Goal: Task Accomplishment & Management: Complete application form

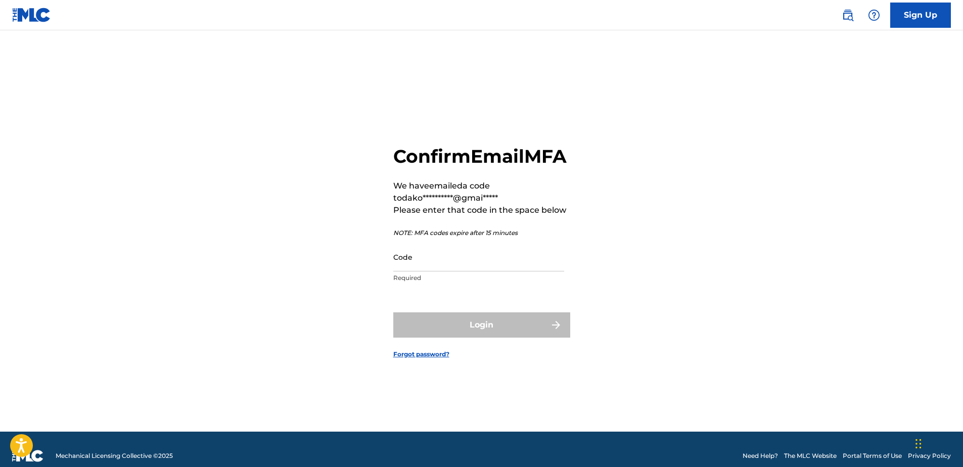
click at [426, 271] on input "Code" at bounding box center [478, 257] width 171 height 29
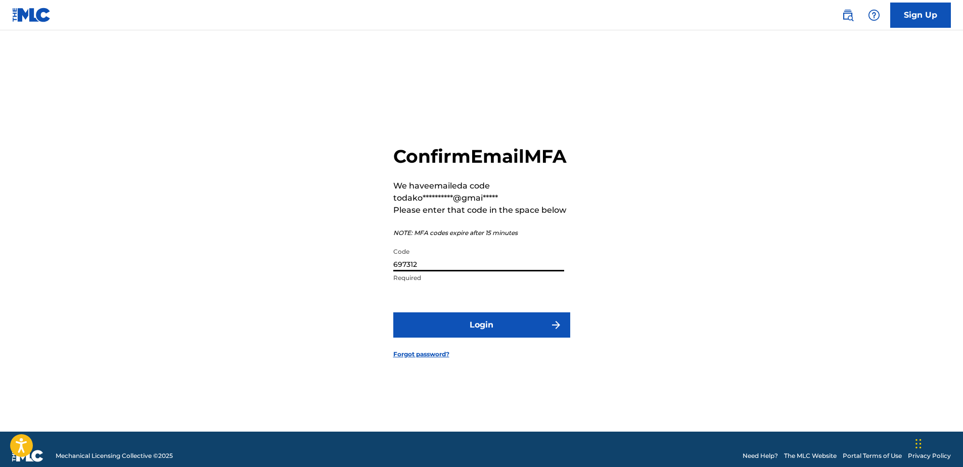
type input "697312"
click at [393, 312] on button "Login" at bounding box center [481, 324] width 177 height 25
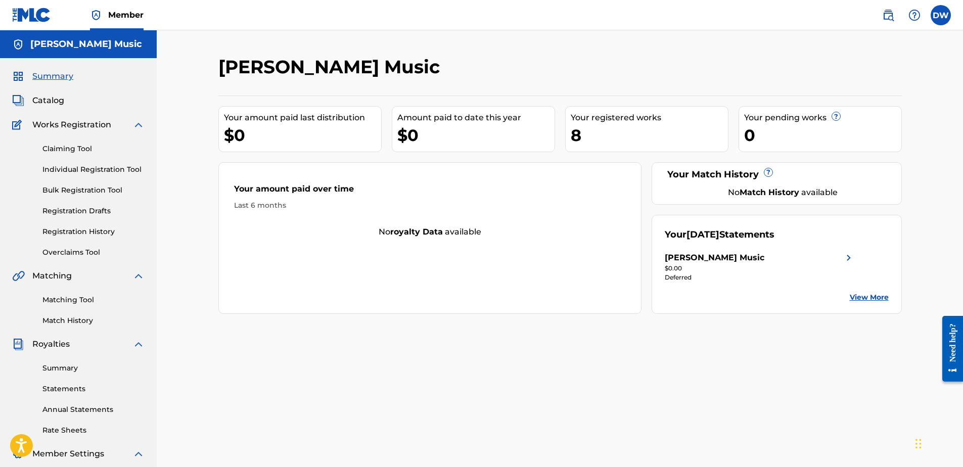
click at [57, 100] on span "Catalog" at bounding box center [48, 101] width 32 height 12
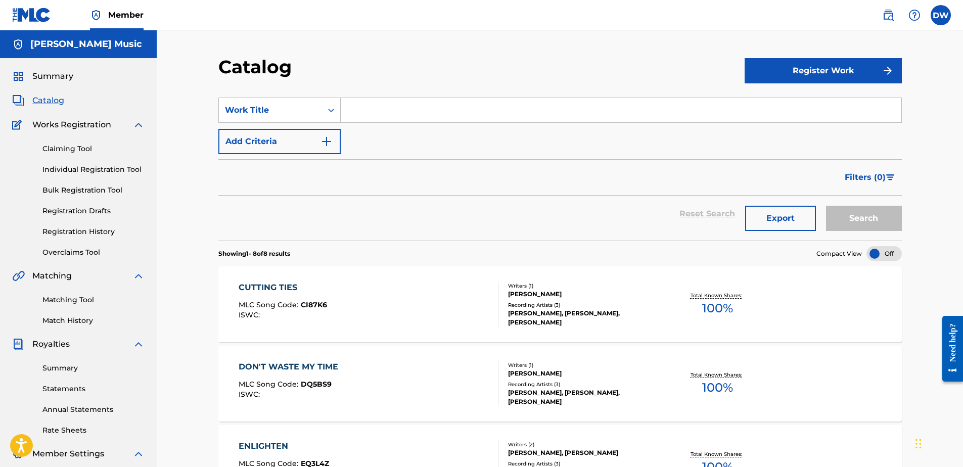
click at [854, 66] on button "Register Work" at bounding box center [823, 70] width 157 height 25
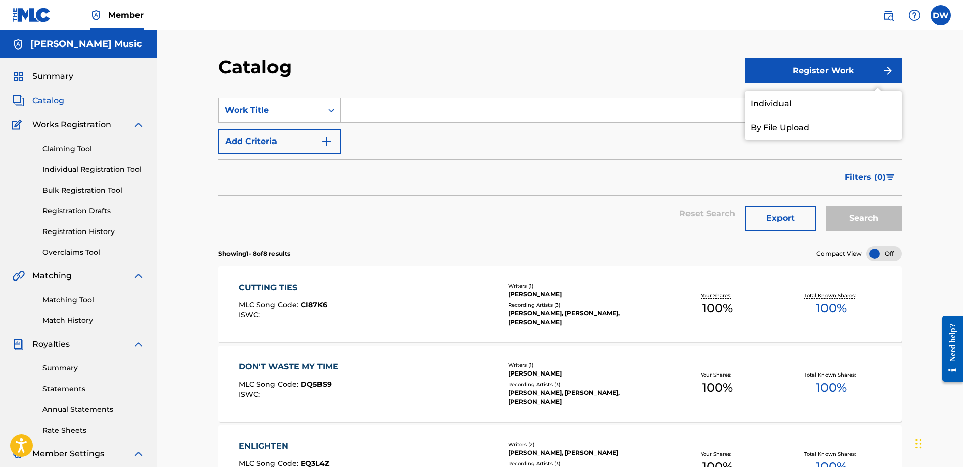
click at [800, 104] on link "Individual" at bounding box center [823, 103] width 157 height 24
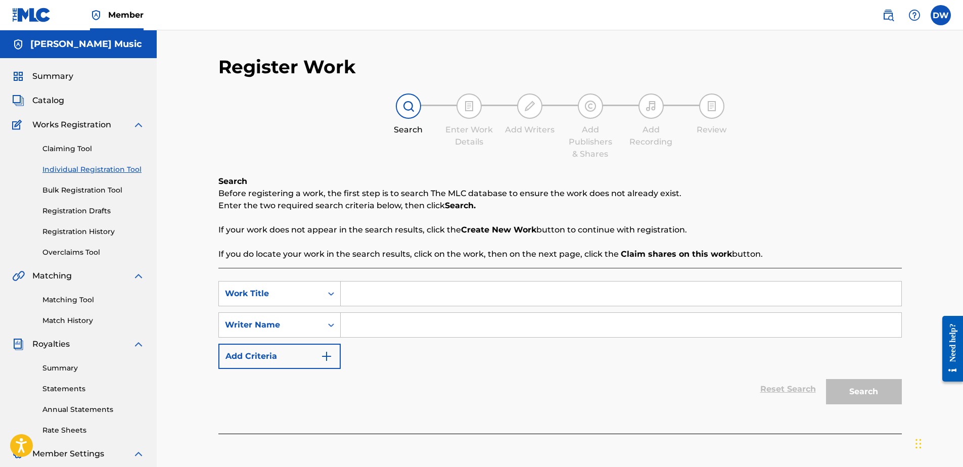
click at [418, 308] on div "SearchWithCriteria5cad711f-f917-4d44-a0e4-36a3133714e2 Work Title SearchWithCri…" at bounding box center [559, 325] width 683 height 88
click at [421, 289] on input "Search Form" at bounding box center [621, 294] width 561 height 24
type input "In my Element"
click at [418, 319] on input "Search Form" at bounding box center [621, 325] width 561 height 24
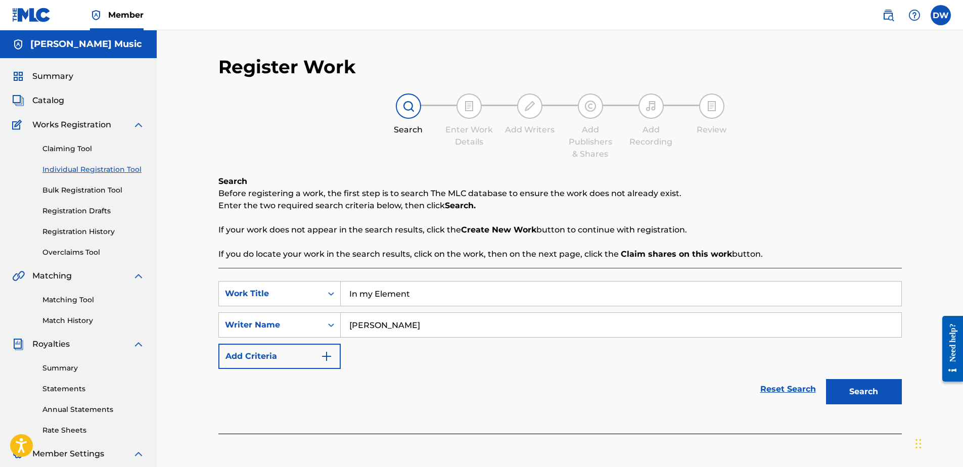
type input "[PERSON_NAME]"
click at [856, 388] on button "Search" at bounding box center [864, 391] width 76 height 25
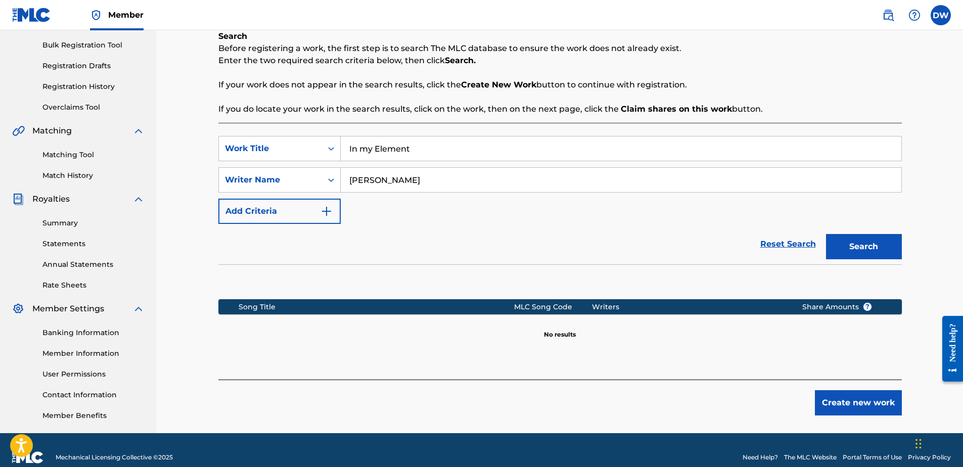
scroll to position [152, 0]
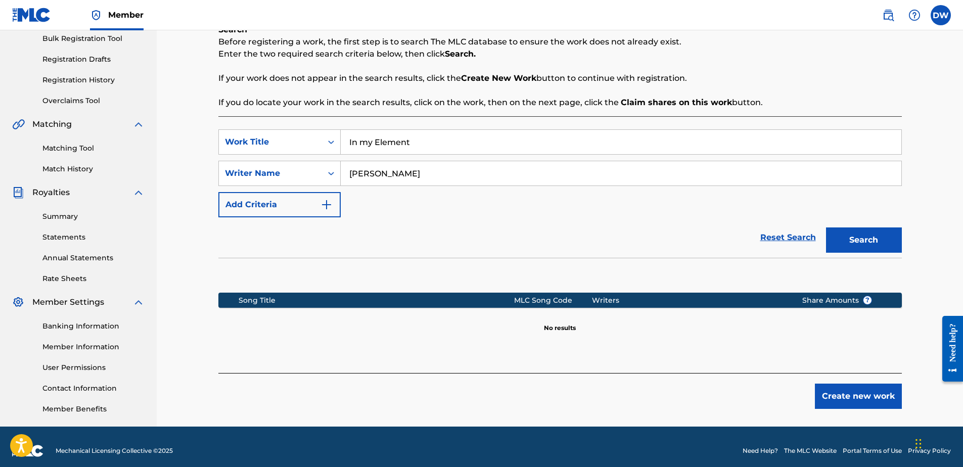
click at [829, 401] on button "Create new work" at bounding box center [858, 396] width 87 height 25
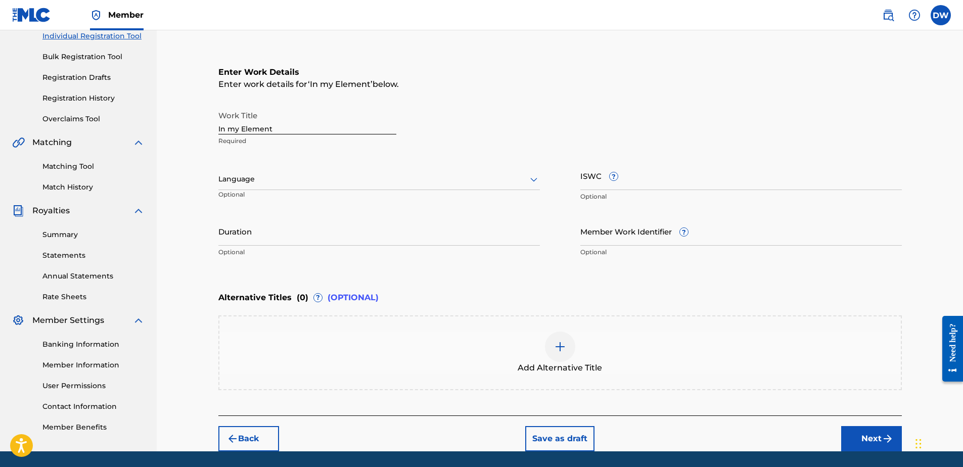
scroll to position [101, 0]
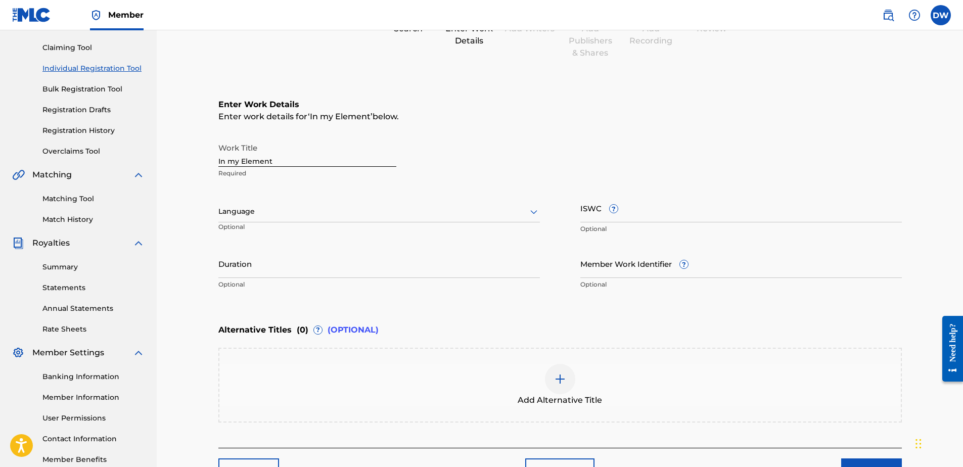
click at [267, 206] on div at bounding box center [379, 211] width 322 height 13
click at [272, 230] on div "English" at bounding box center [379, 233] width 320 height 23
click at [437, 274] on input "Duration" at bounding box center [379, 263] width 322 height 29
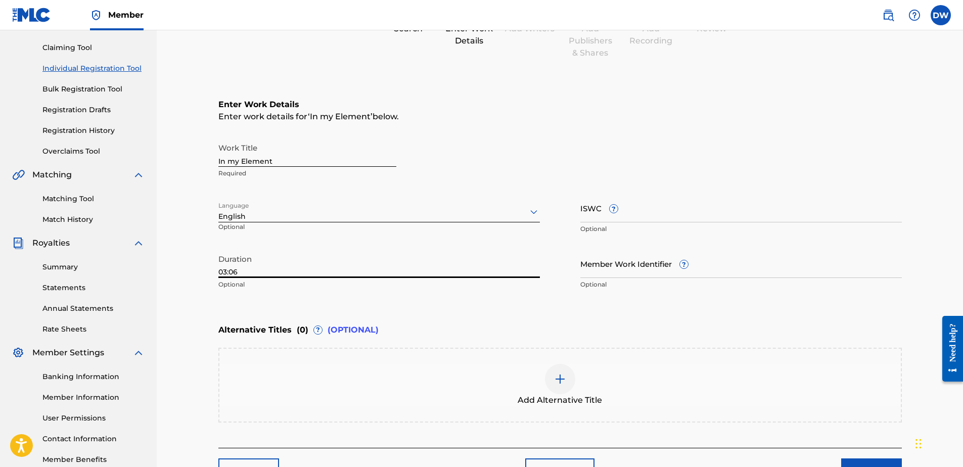
type input "03:06"
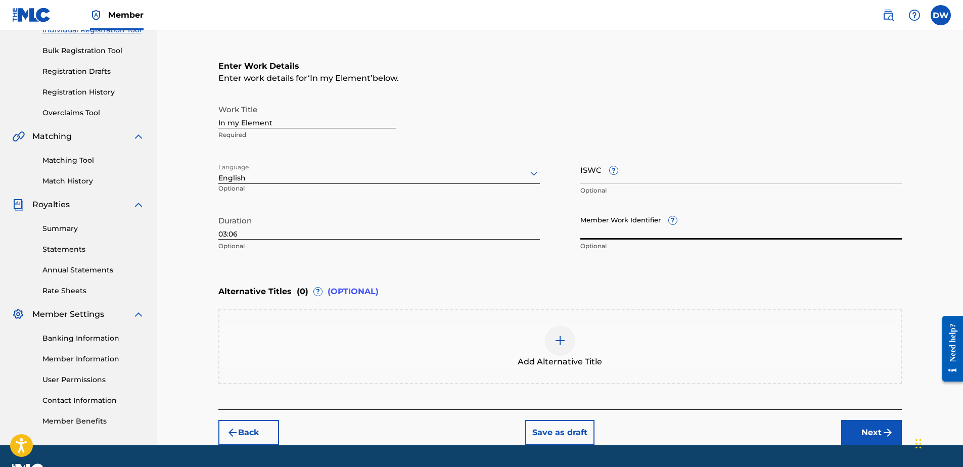
scroll to position [152, 0]
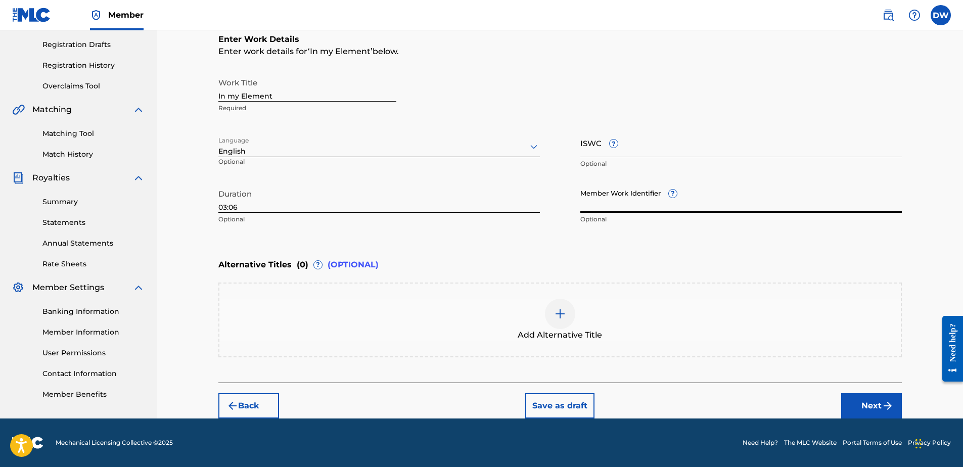
click at [872, 400] on button "Next" at bounding box center [871, 405] width 61 height 25
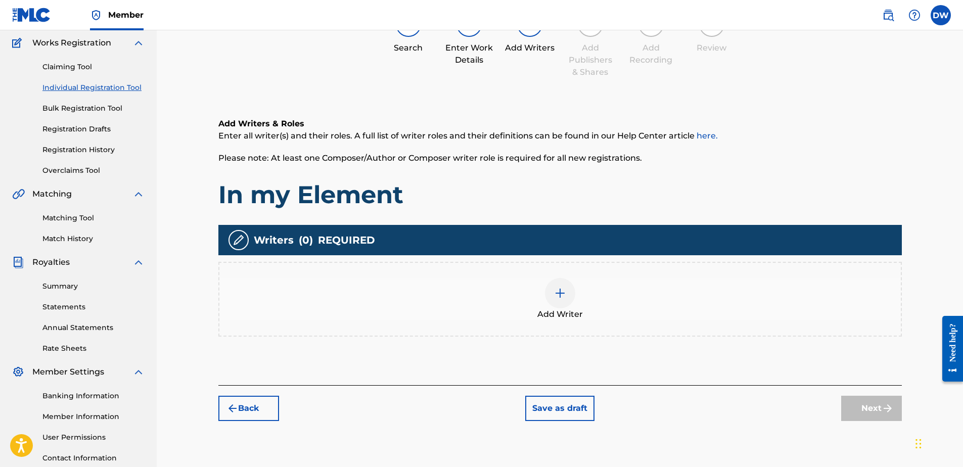
scroll to position [45, 0]
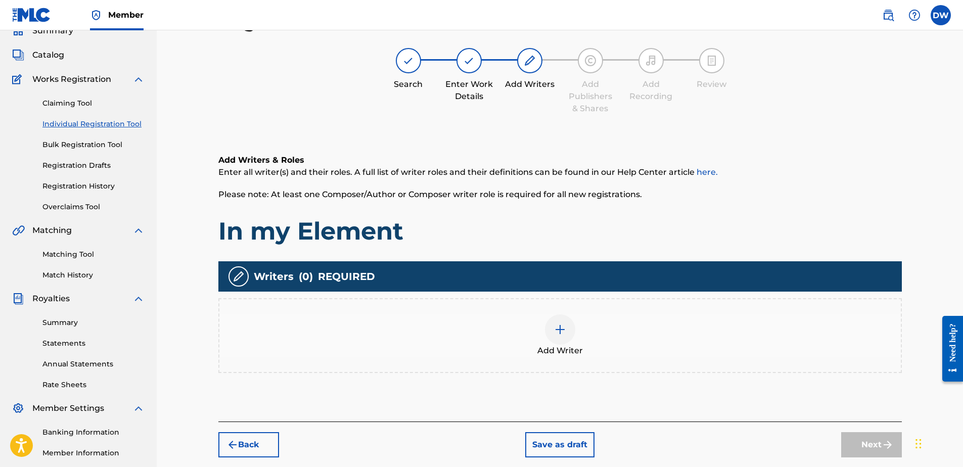
click at [567, 333] on div at bounding box center [560, 329] width 30 height 30
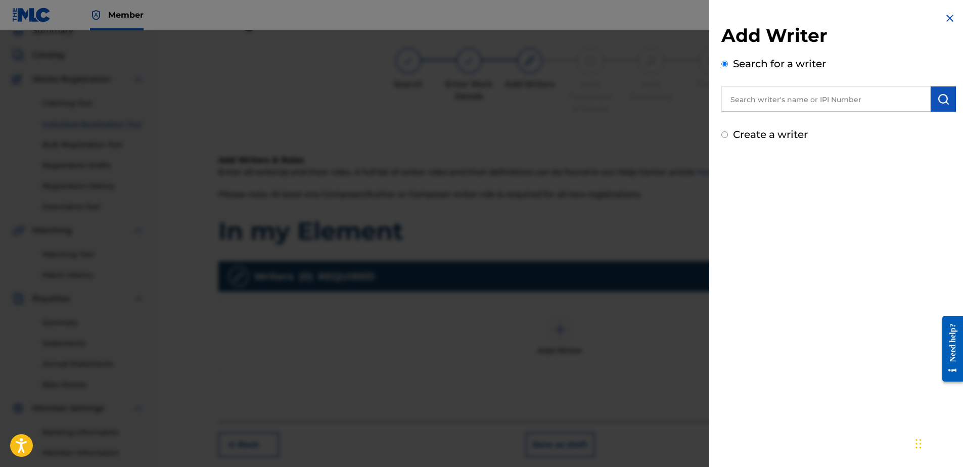
click at [811, 90] on input "text" at bounding box center [825, 98] width 209 height 25
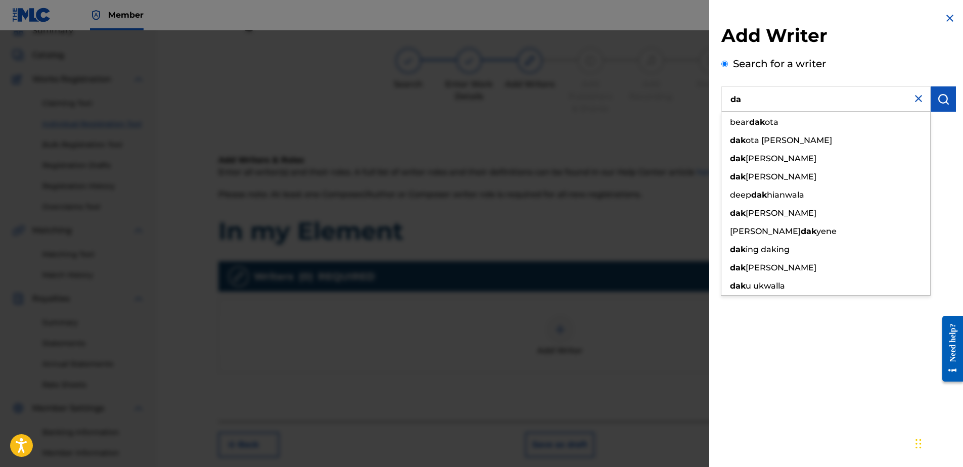
type input "d"
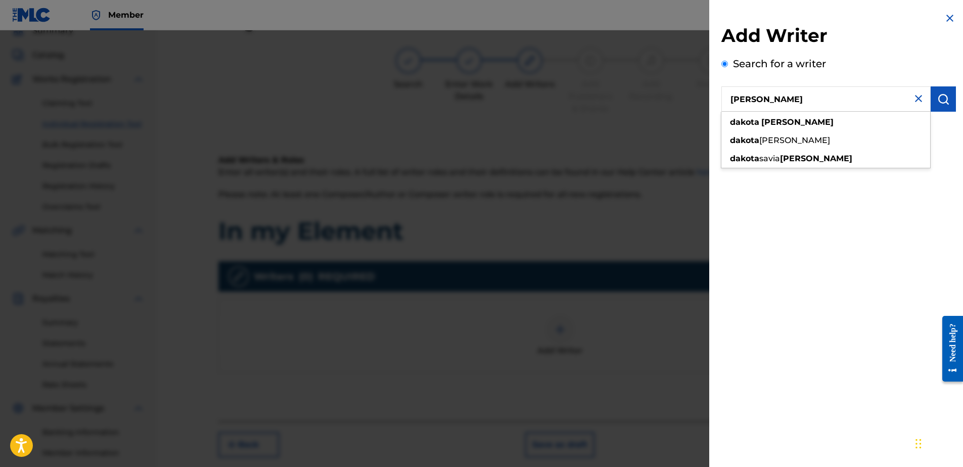
type input "[PERSON_NAME]"
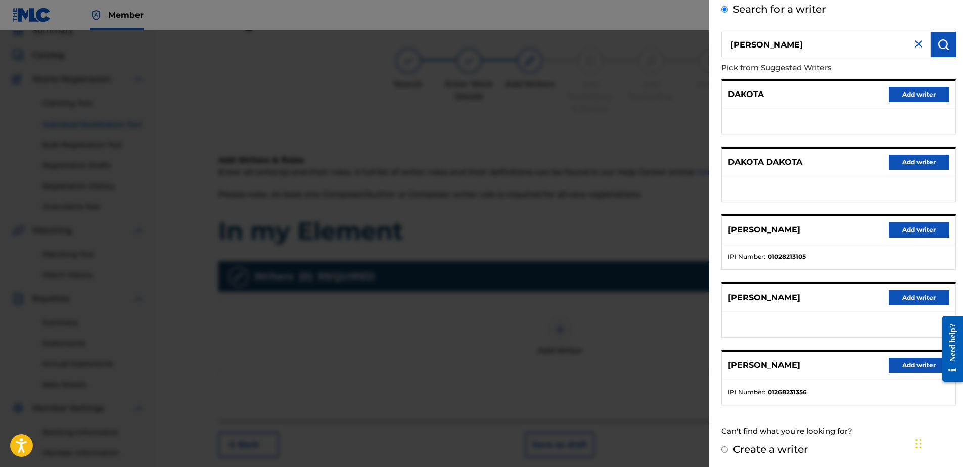
scroll to position [57, 0]
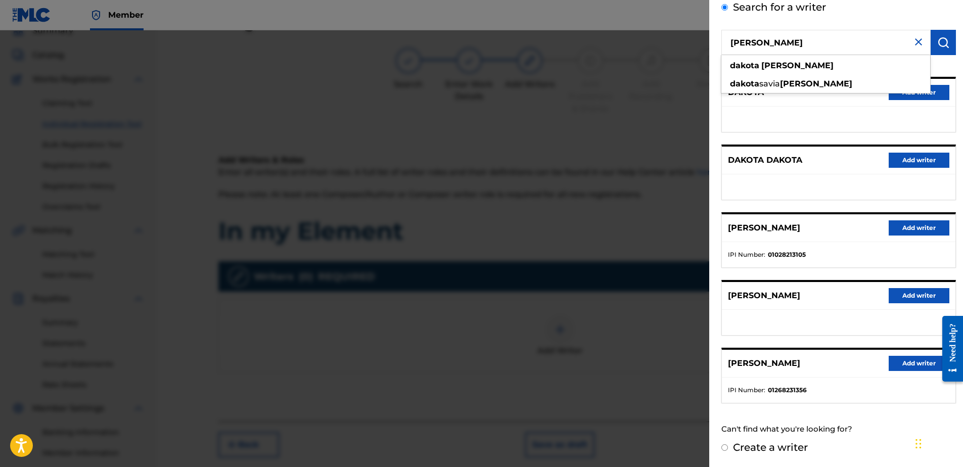
click at [906, 359] on button "Add writer" at bounding box center [919, 363] width 61 height 15
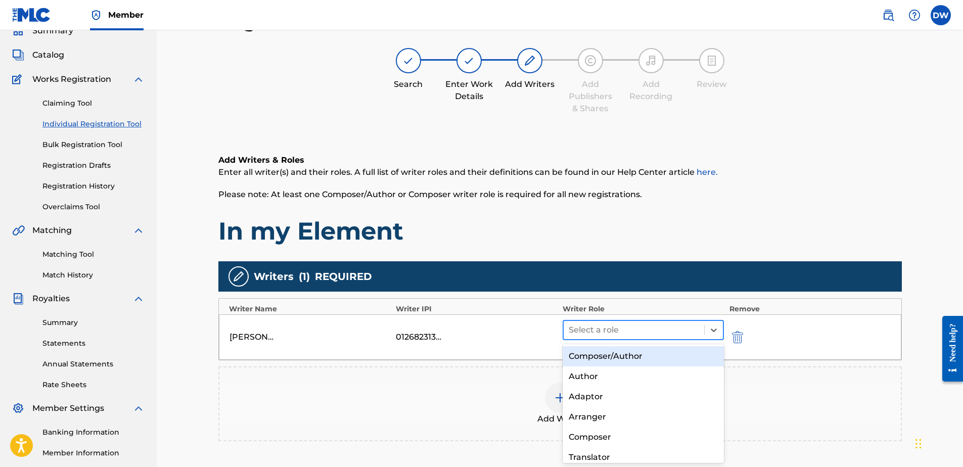
click at [661, 322] on div "Select a role" at bounding box center [634, 330] width 141 height 18
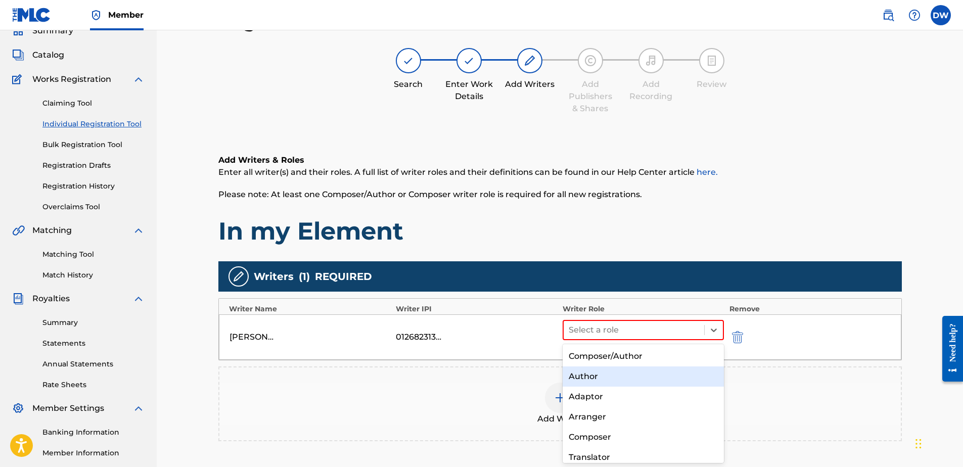
click at [636, 380] on div "Author" at bounding box center [644, 377] width 162 height 20
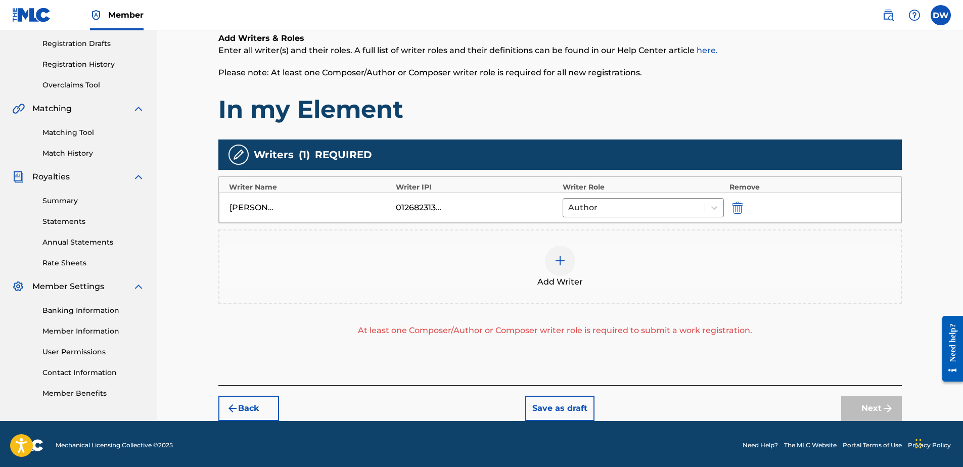
scroll to position [170, 0]
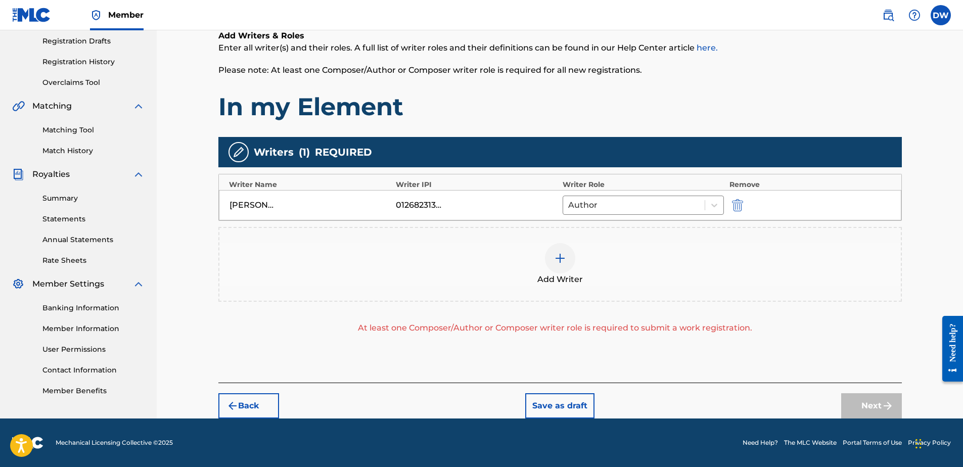
click at [613, 262] on div "Add Writer" at bounding box center [559, 264] width 681 height 42
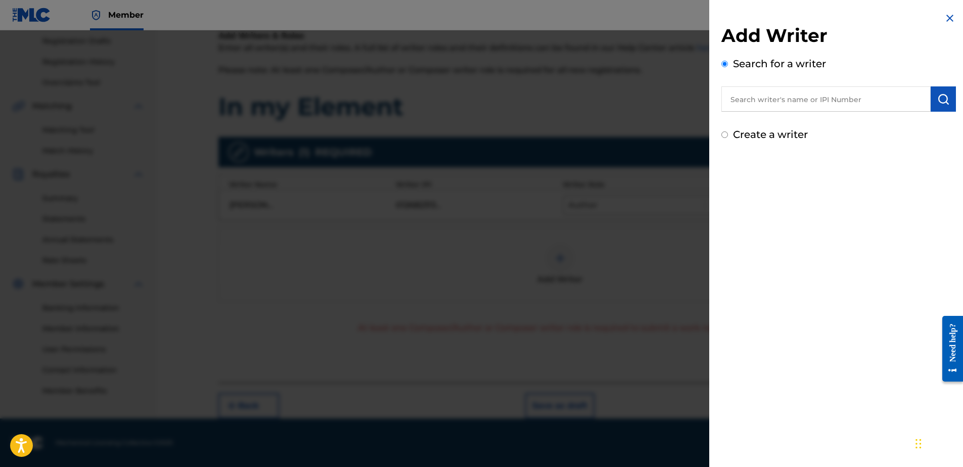
click at [748, 106] on input "text" at bounding box center [825, 98] width 209 height 25
type input "7"
type input "781264234"
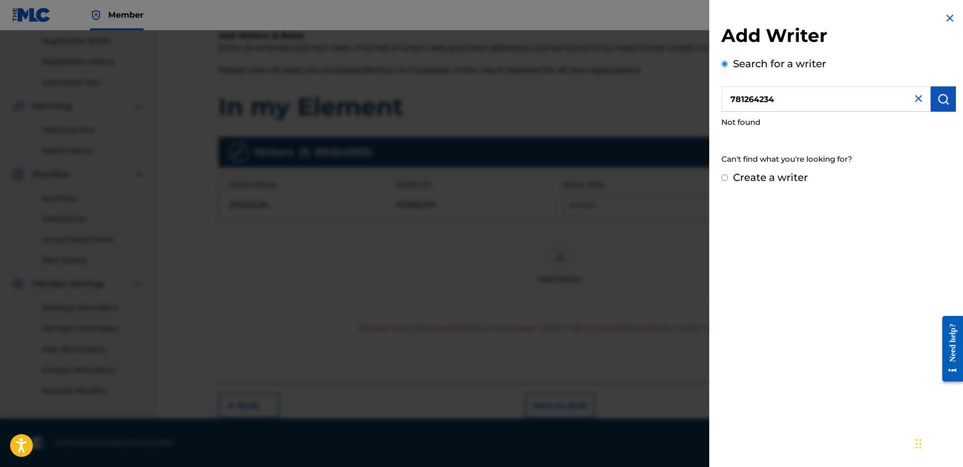
click at [761, 169] on div "Can't find what you're looking for?" at bounding box center [838, 160] width 235 height 22
click at [761, 183] on label "Create a writer" at bounding box center [770, 177] width 75 height 12
radio input "true"
click at [728, 181] on input "Create a writer" at bounding box center [724, 177] width 7 height 7
radio input "false"
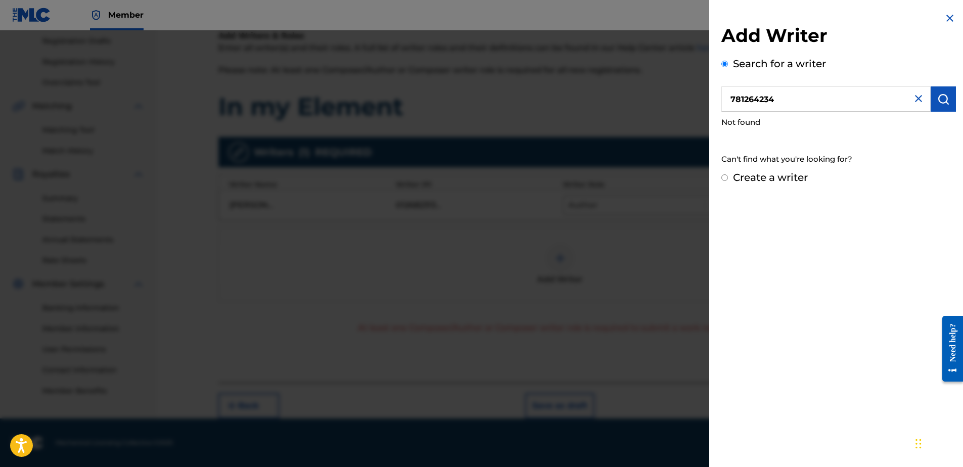
radio input "true"
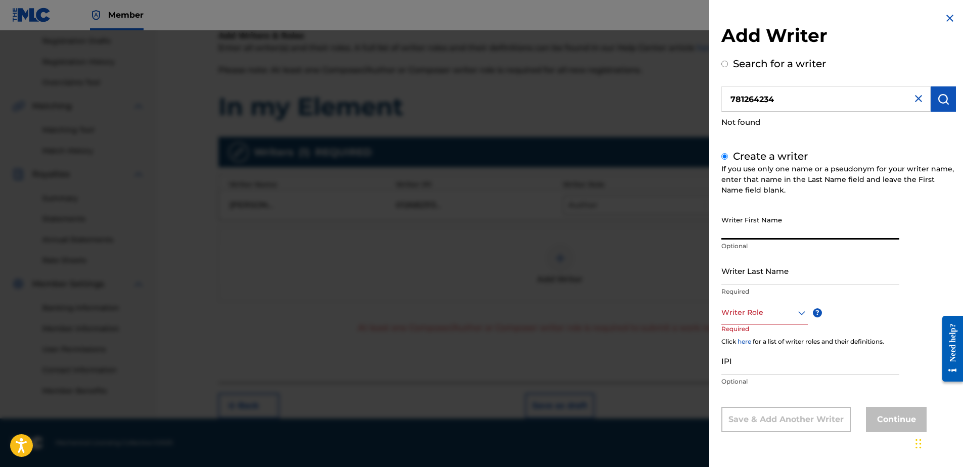
click at [738, 219] on input "Writer First Name" at bounding box center [810, 225] width 178 height 29
type input "[PERSON_NAME]"
click at [760, 314] on div at bounding box center [764, 312] width 86 height 13
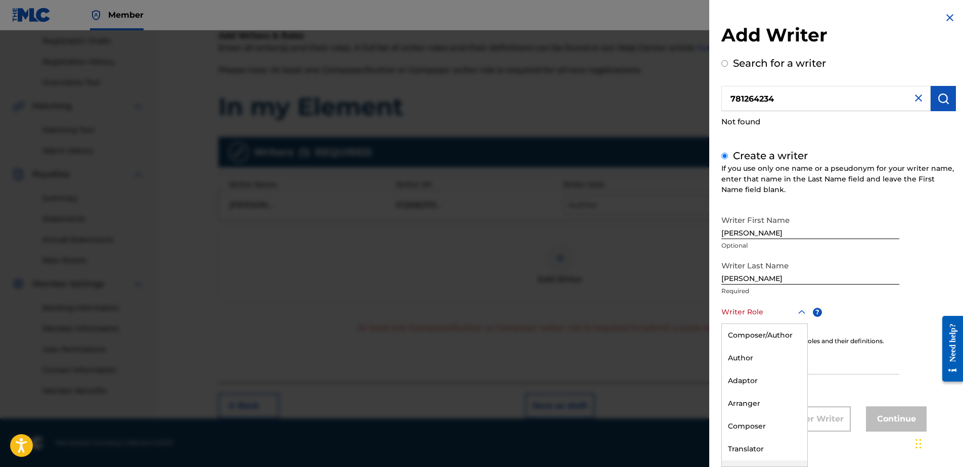
scroll to position [39, 0]
click at [765, 380] on div "Composer" at bounding box center [764, 387] width 85 height 23
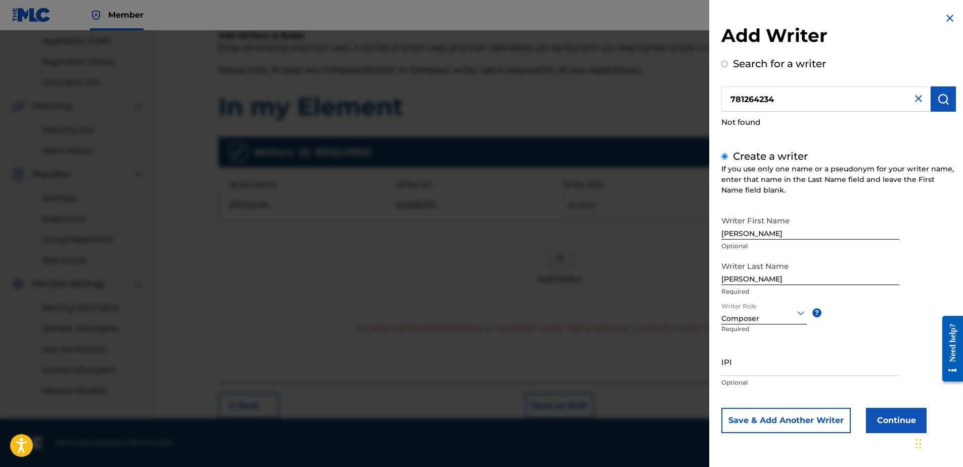
scroll to position [0, 0]
click at [765, 374] on input "IPI" at bounding box center [810, 361] width 178 height 29
type input "781264234"
click at [910, 421] on button "Continue" at bounding box center [896, 420] width 61 height 25
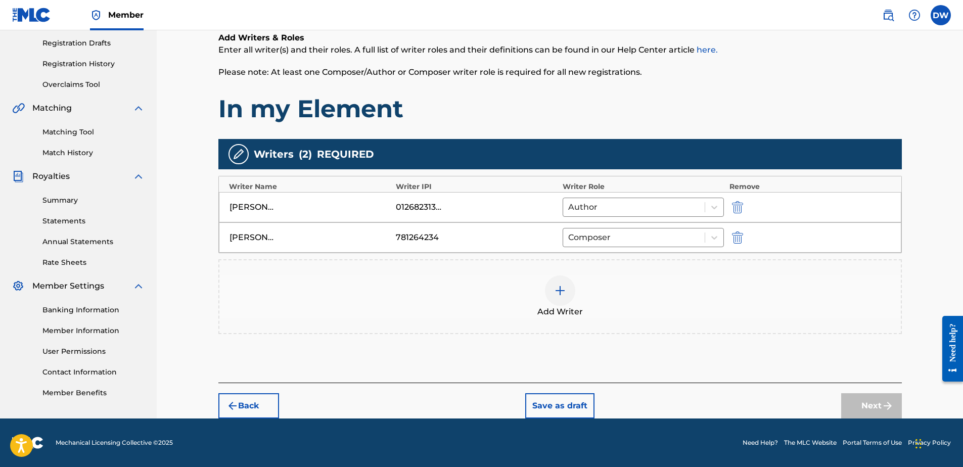
scroll to position [168, 0]
click at [876, 409] on button "Next" at bounding box center [871, 405] width 61 height 25
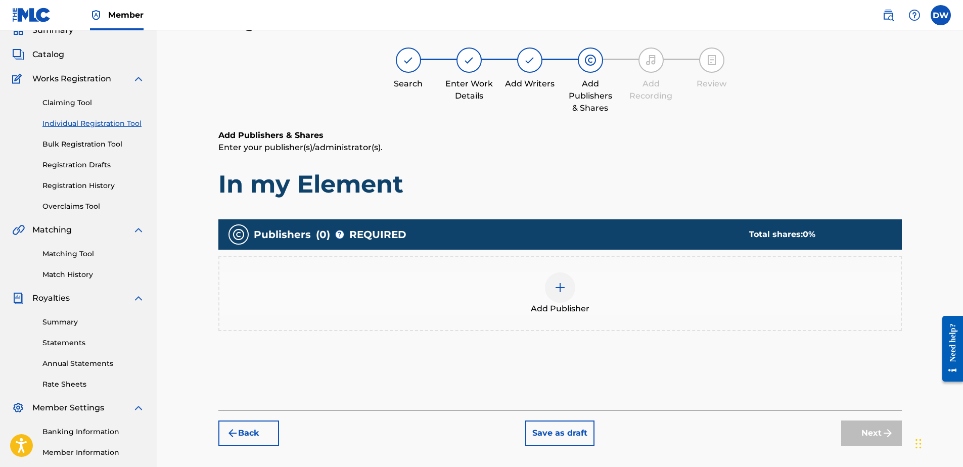
scroll to position [45, 0]
click at [537, 289] on div "Add Publisher" at bounding box center [559, 294] width 681 height 42
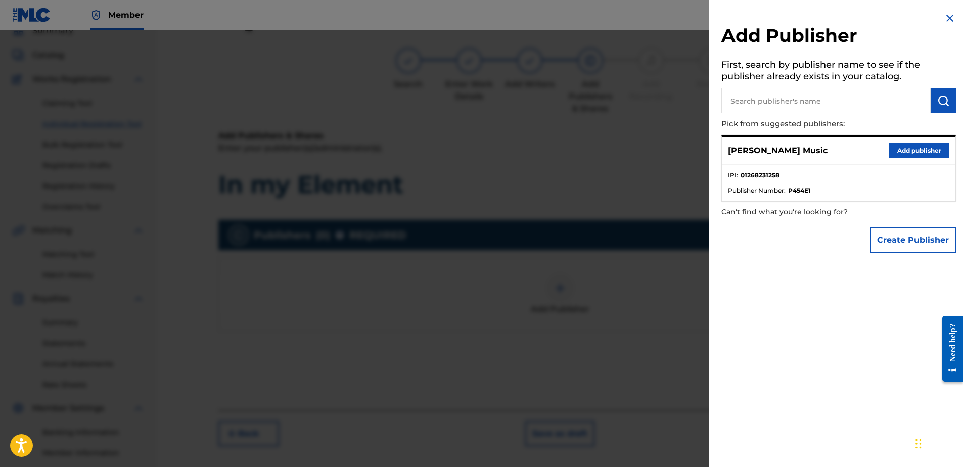
click at [921, 152] on button "Add publisher" at bounding box center [919, 150] width 61 height 15
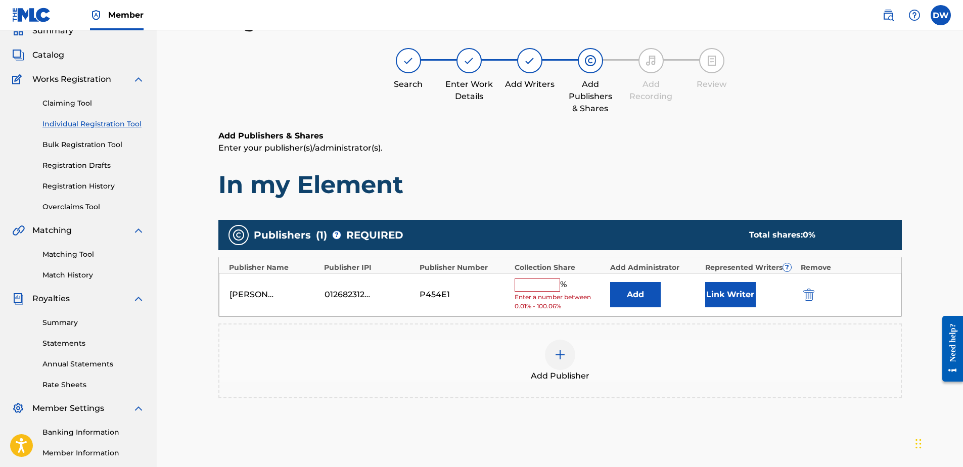
click at [539, 281] on input "text" at bounding box center [537, 285] width 45 height 13
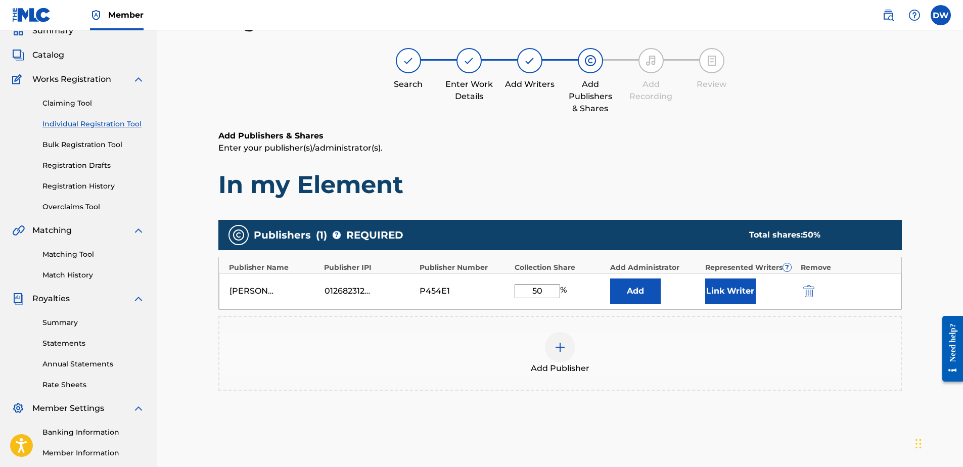
type input "50"
click at [617, 330] on div "Add Publisher" at bounding box center [559, 353] width 683 height 75
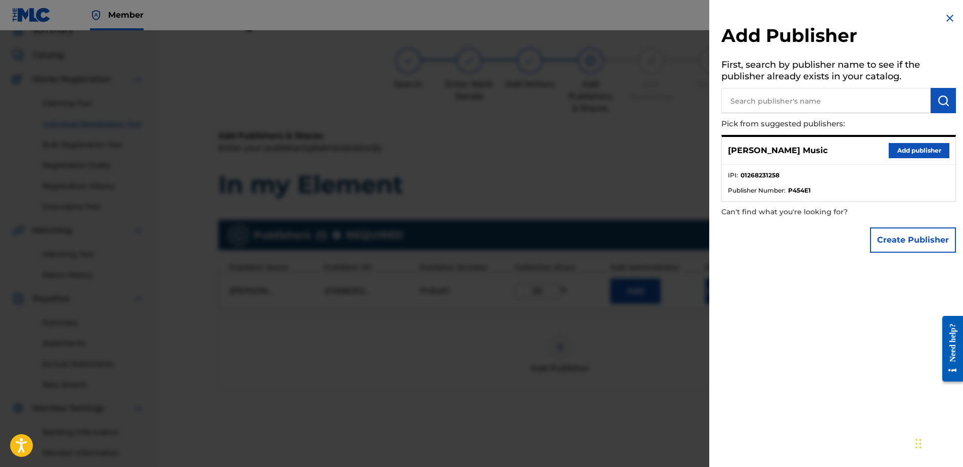
click at [906, 246] on button "Create Publisher" at bounding box center [913, 239] width 86 height 25
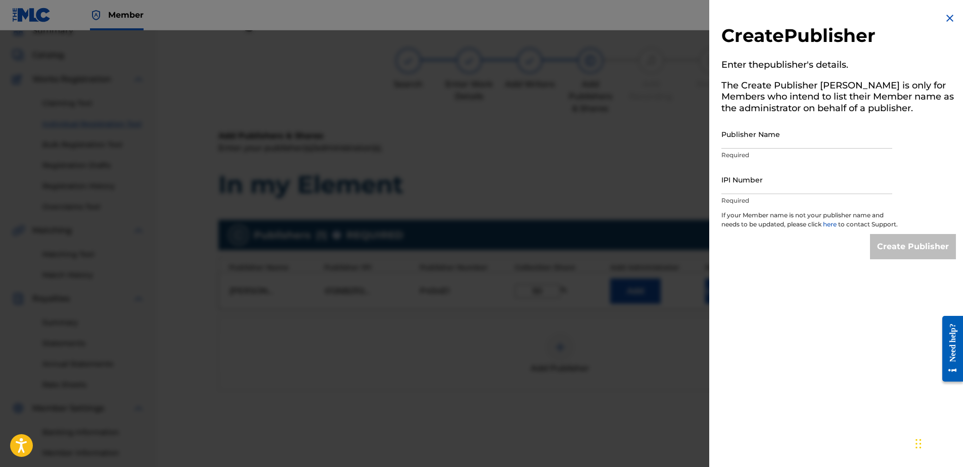
click at [783, 130] on input "Publisher Name" at bounding box center [806, 134] width 171 height 29
type input "[PERSON_NAME]"
type input "H"
type input "[PERSON_NAME]"
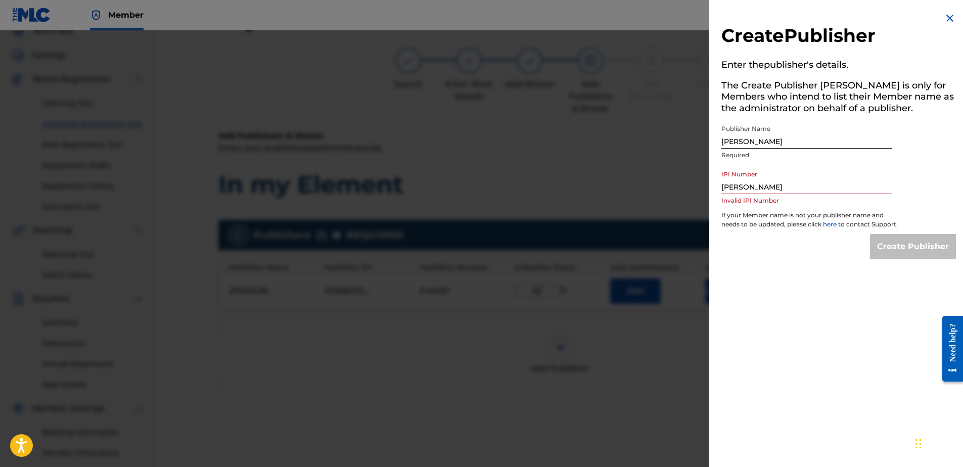
click at [827, 178] on input "[PERSON_NAME]" at bounding box center [806, 179] width 171 height 29
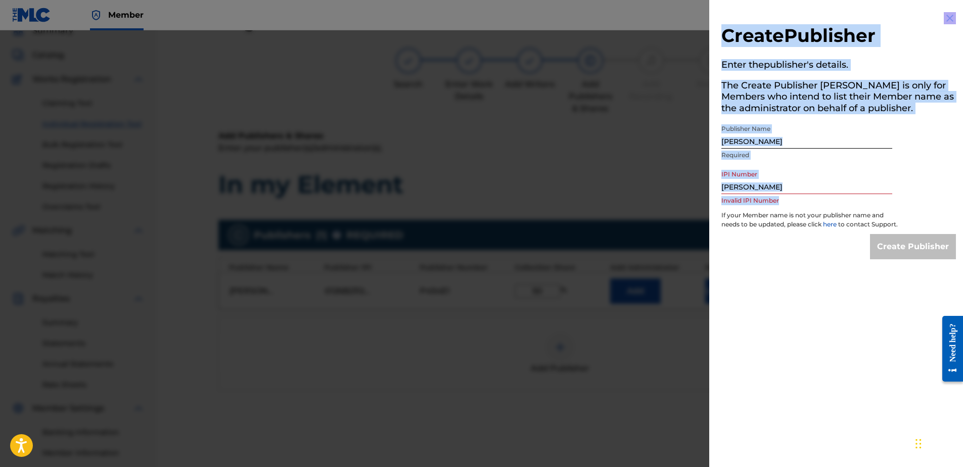
drag, startPoint x: 858, startPoint y: 197, endPoint x: 588, endPoint y: 164, distance: 271.9
click at [570, 162] on div "Create Publisher Enter the publisher 's details. The Create Publisher button is…" at bounding box center [481, 248] width 963 height 437
click at [799, 145] on input "[PERSON_NAME]" at bounding box center [806, 134] width 171 height 29
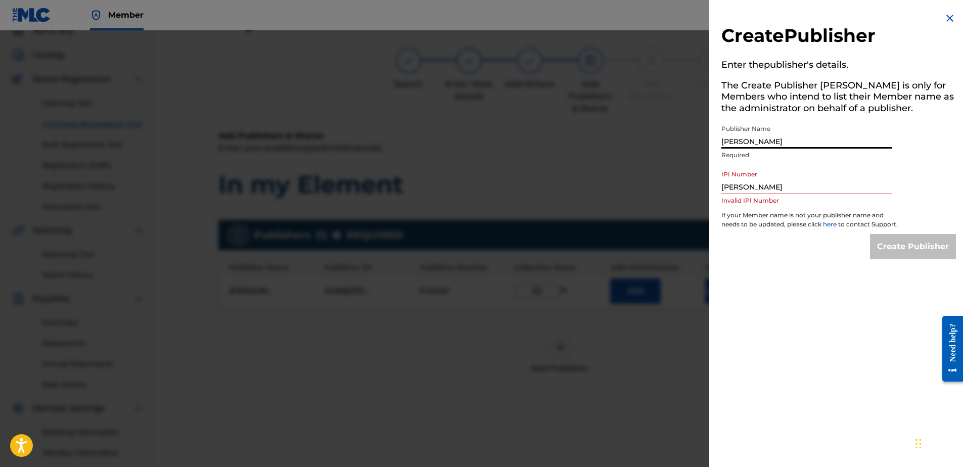
type input "[PERSON_NAME]"
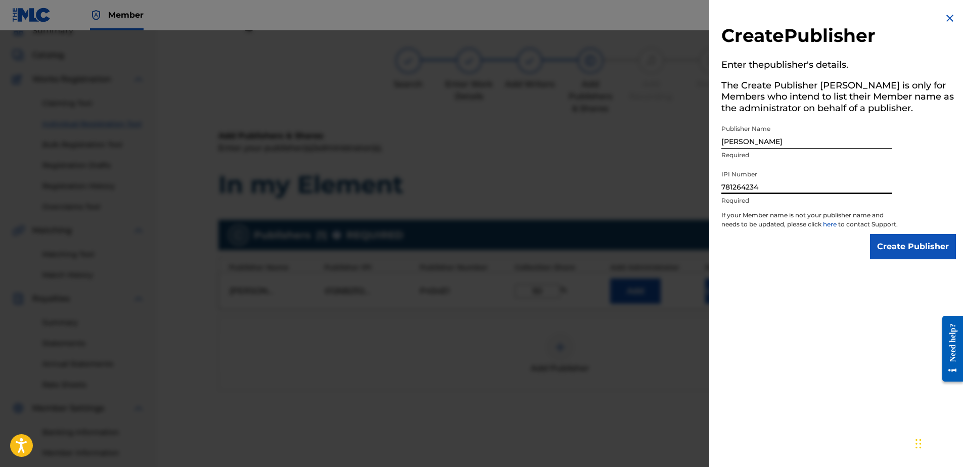
type input "781264234"
click at [944, 268] on div "Create Publisher Enter the publisher 's details. The Create Publisher button is…" at bounding box center [838, 135] width 259 height 271
click at [938, 259] on input "Create Publisher" at bounding box center [913, 246] width 86 height 25
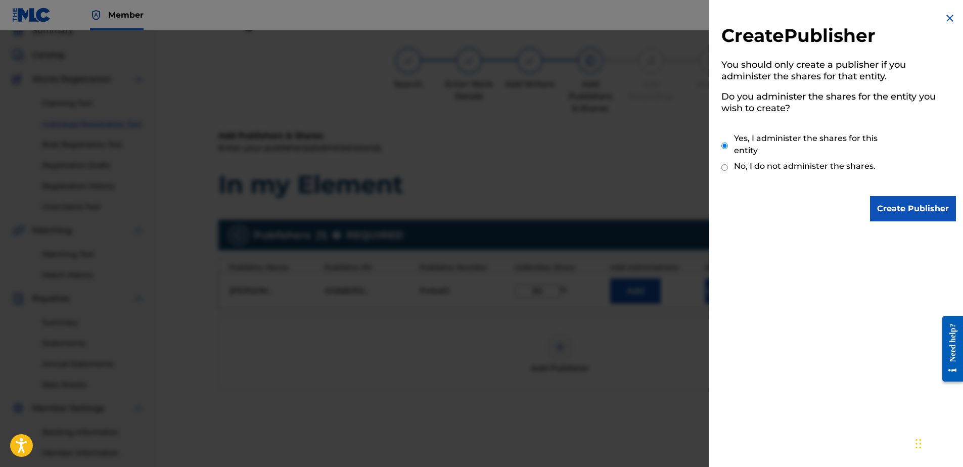
click at [852, 168] on label "No, I do not administer the shares." at bounding box center [805, 166] width 142 height 12
click at [728, 168] on input "No, I do not administer the shares." at bounding box center [724, 168] width 7 height 10
radio input "true"
click at [880, 202] on input "Create Publisher" at bounding box center [913, 208] width 86 height 25
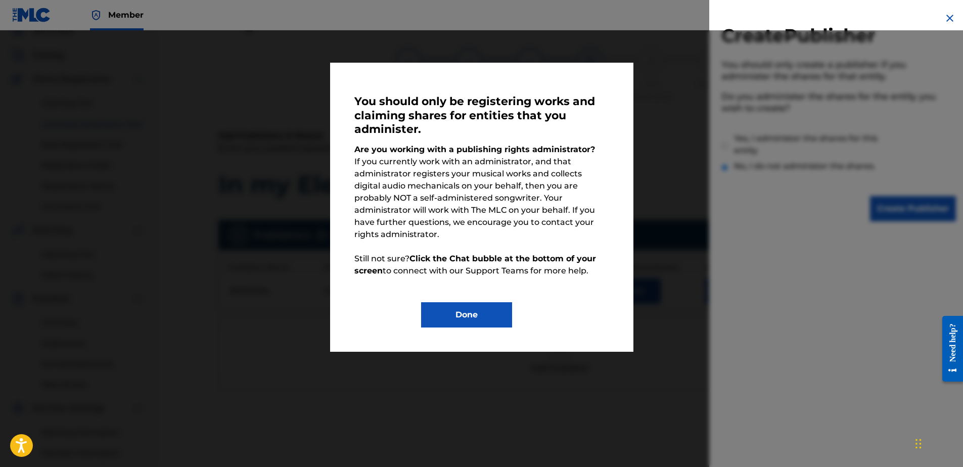
click at [502, 302] on button "Done" at bounding box center [466, 314] width 91 height 25
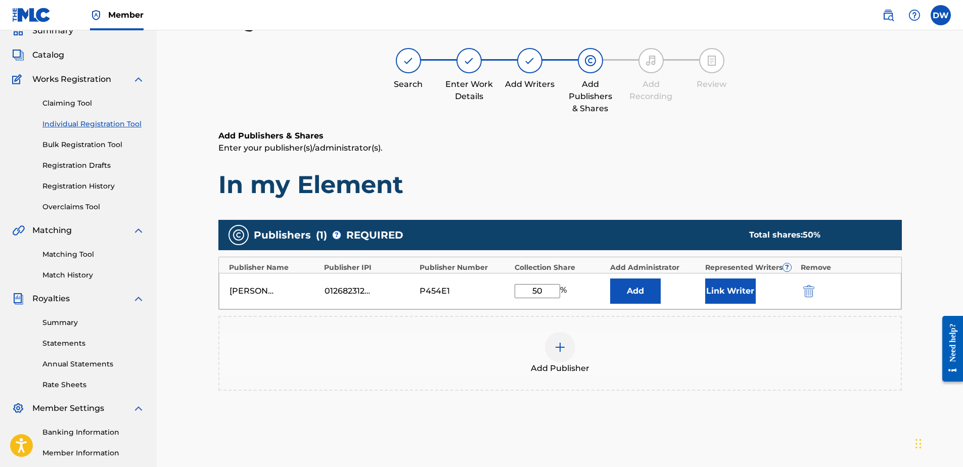
drag, startPoint x: 552, startPoint y: 290, endPoint x: 533, endPoint y: 277, distance: 22.7
click at [513, 288] on div "[PERSON_NAME] Music 01268231258 P454E1 50 % Add Link Writer" at bounding box center [560, 291] width 682 height 36
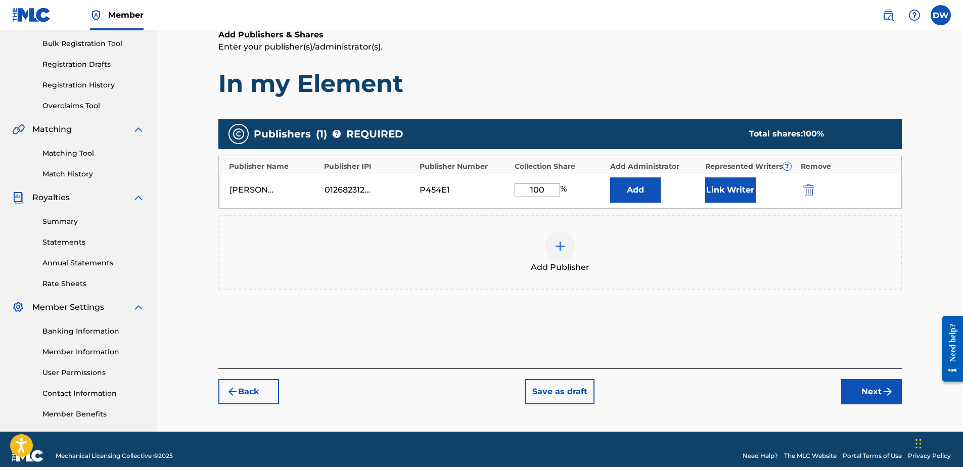
type input "100"
click at [802, 375] on div "Back Save as draft Next" at bounding box center [559, 387] width 683 height 36
click at [849, 389] on button "Next" at bounding box center [871, 391] width 61 height 25
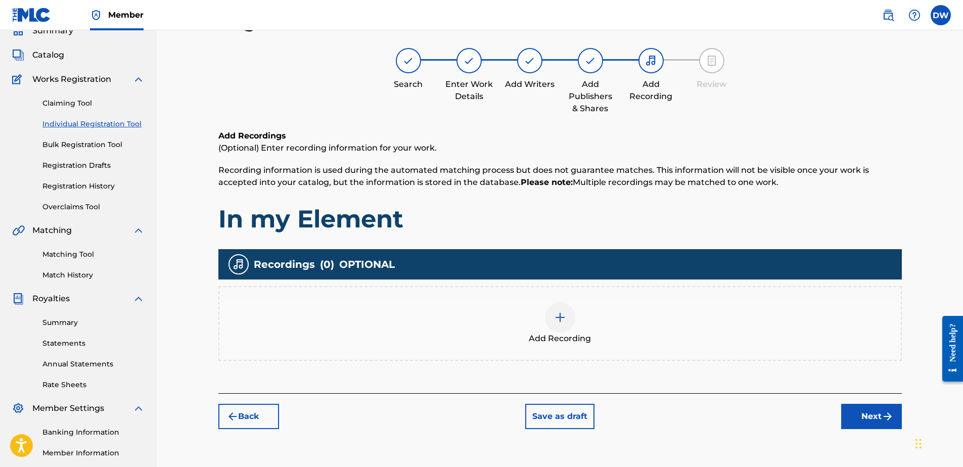
click at [573, 333] on span "Add Recording" at bounding box center [560, 339] width 62 height 12
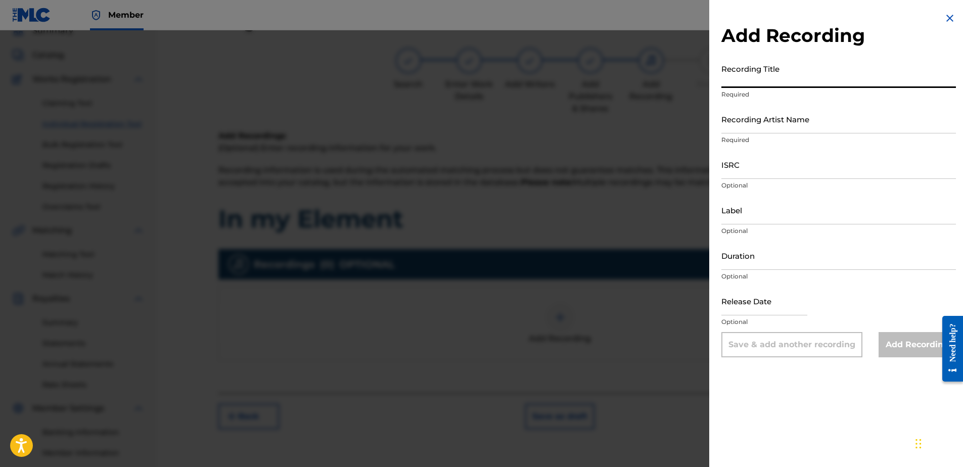
click at [749, 72] on input "Recording Title" at bounding box center [838, 73] width 235 height 29
type input "In my Element"
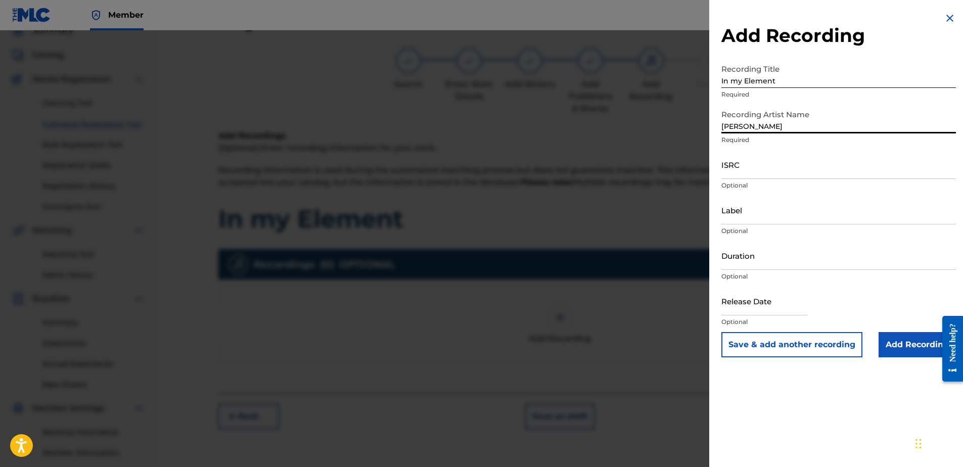
type input "[PERSON_NAME]"
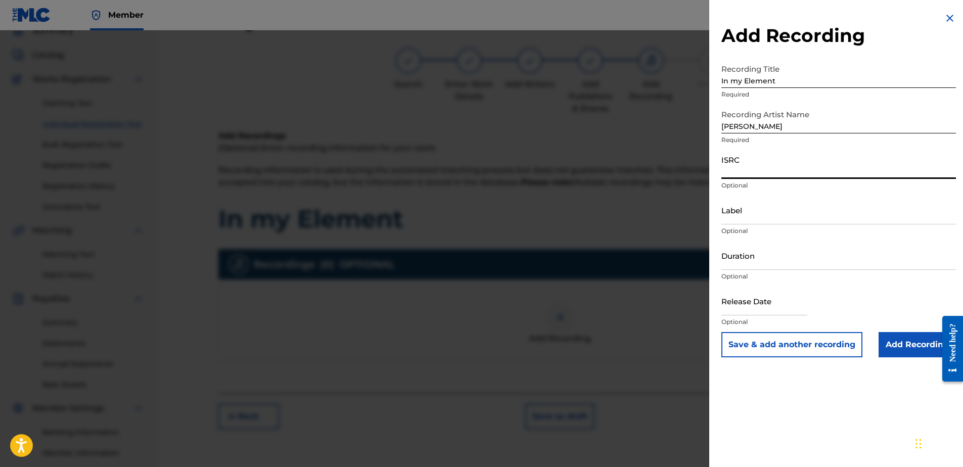
paste input "QZZ762524412"
type input "QZZ762524412"
click at [804, 233] on p "Optional" at bounding box center [838, 230] width 235 height 9
click at [798, 215] on input "Label" at bounding box center [838, 210] width 235 height 29
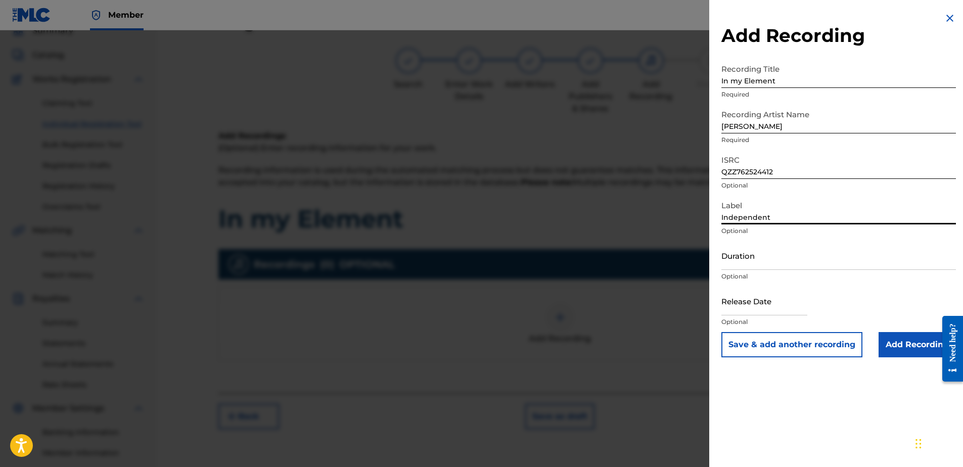
type input "Independent"
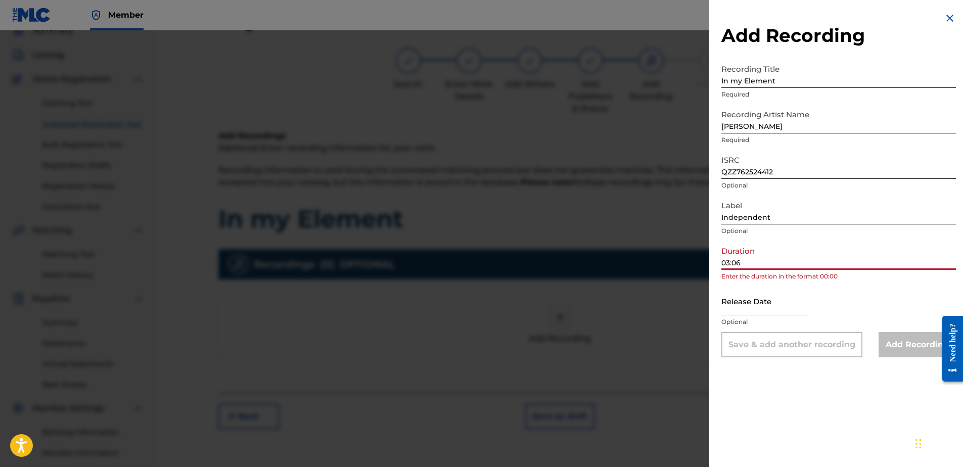
type input "03:06"
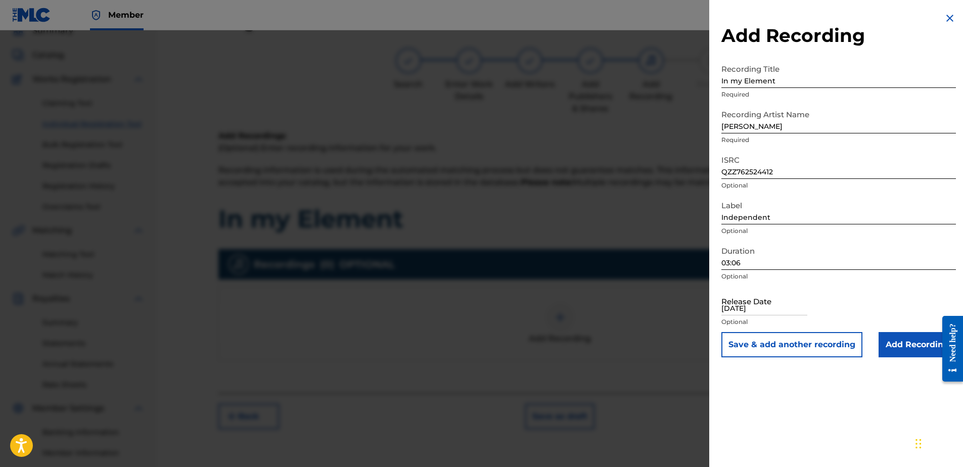
type input "[DATE]"
click at [918, 348] on input "Add Recording" at bounding box center [917, 344] width 77 height 25
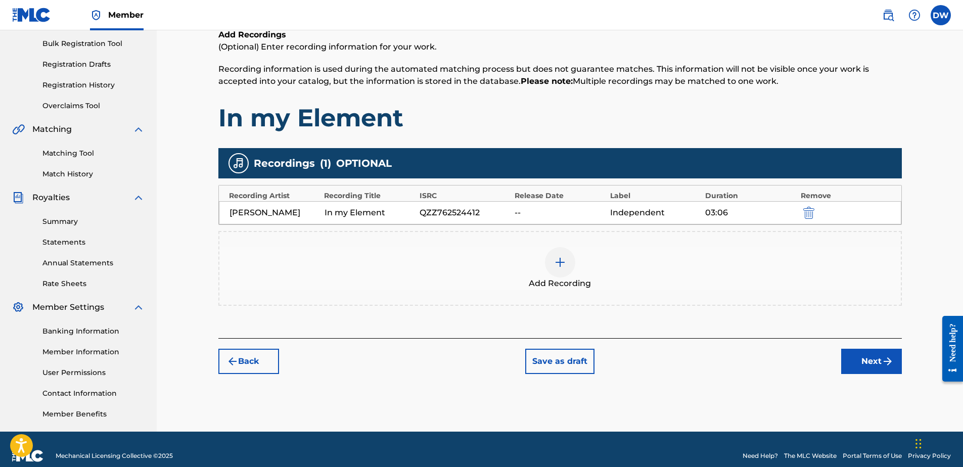
click at [872, 357] on button "Next" at bounding box center [871, 361] width 61 height 25
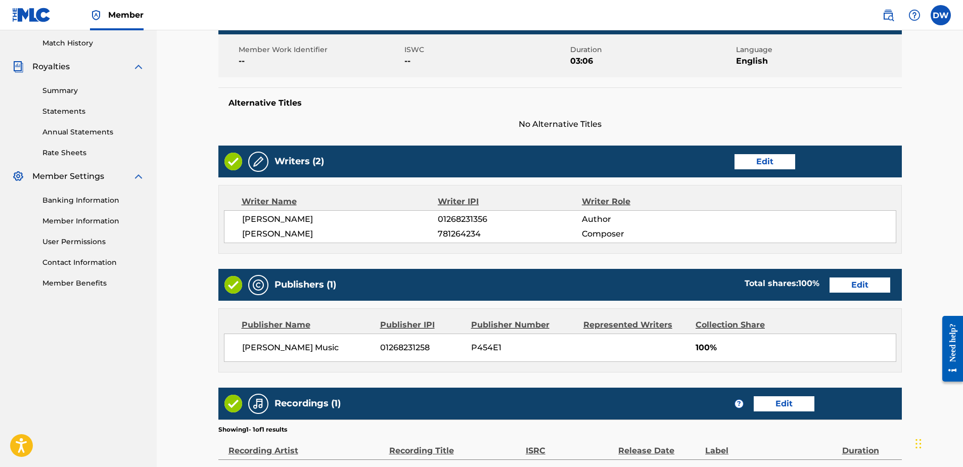
scroll to position [395, 0]
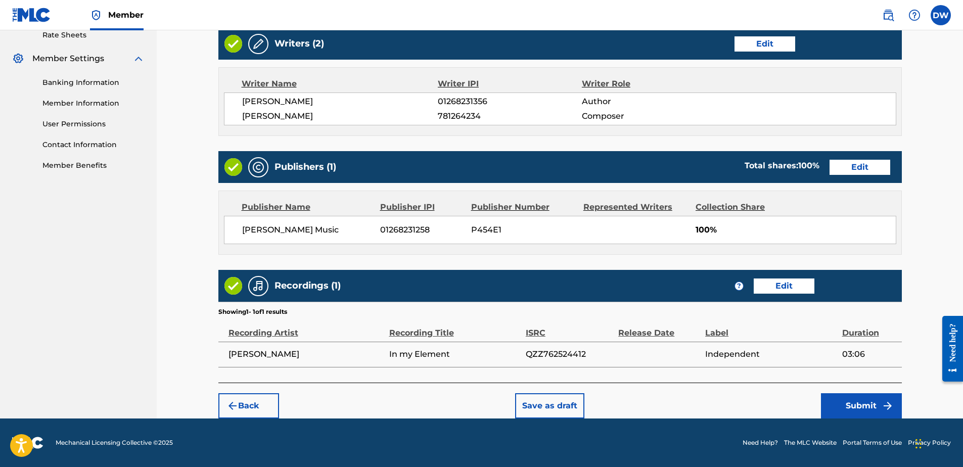
click at [863, 406] on button "Submit" at bounding box center [861, 405] width 81 height 25
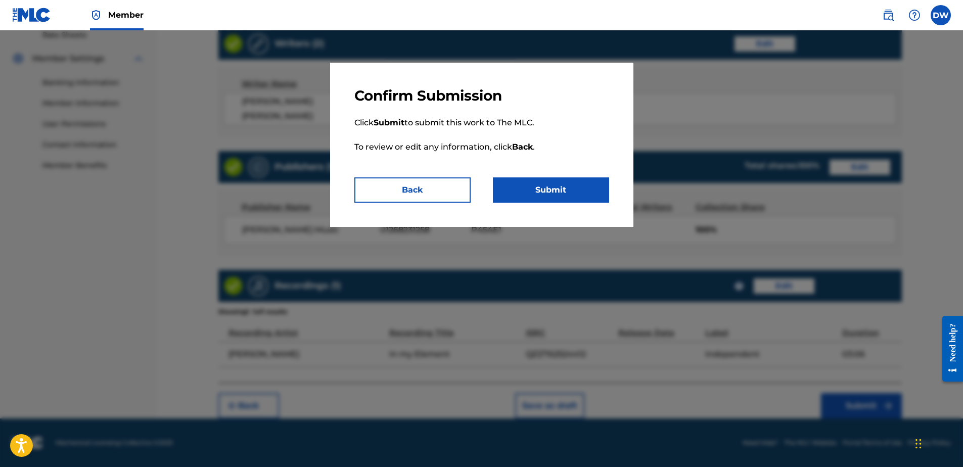
click at [566, 198] on button "Submit" at bounding box center [551, 189] width 116 height 25
